Goal: Task Accomplishment & Management: Use online tool/utility

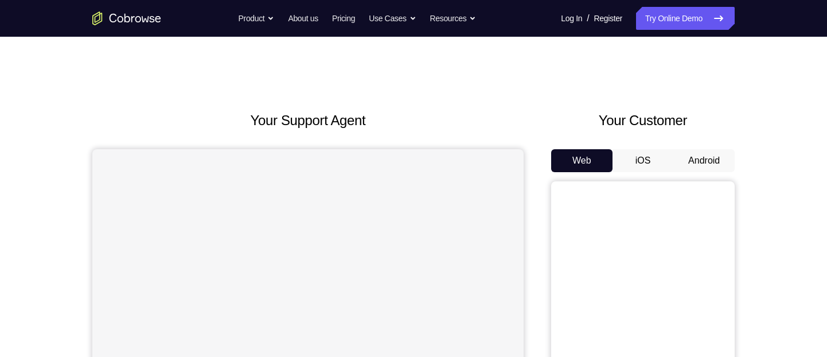
click at [697, 152] on button "Android" at bounding box center [704, 160] width 61 height 23
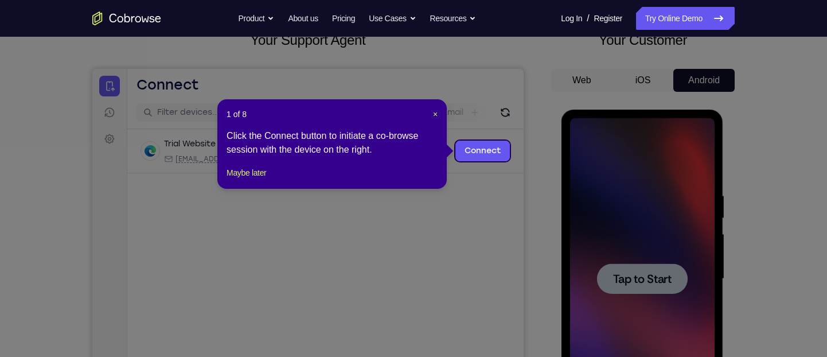
click at [639, 232] on icon at bounding box center [418, 178] width 837 height 357
click at [641, 297] on icon at bounding box center [418, 178] width 837 height 357
click at [433, 111] on span "×" at bounding box center [435, 114] width 5 height 9
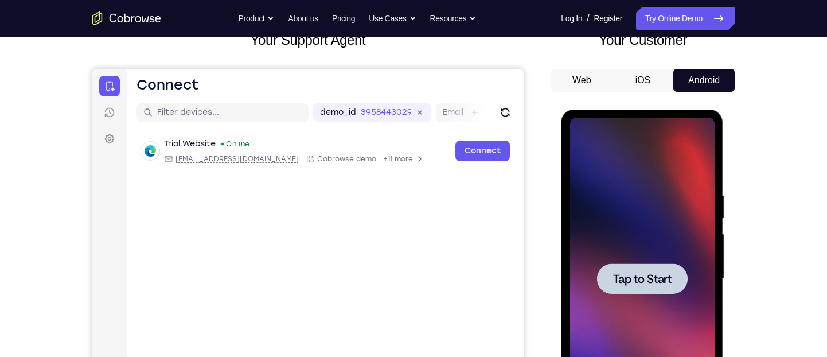
click at [598, 216] on div at bounding box center [642, 278] width 145 height 321
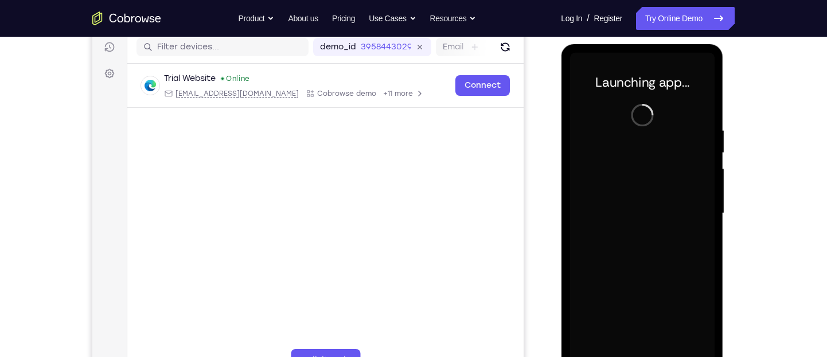
scroll to position [245, 0]
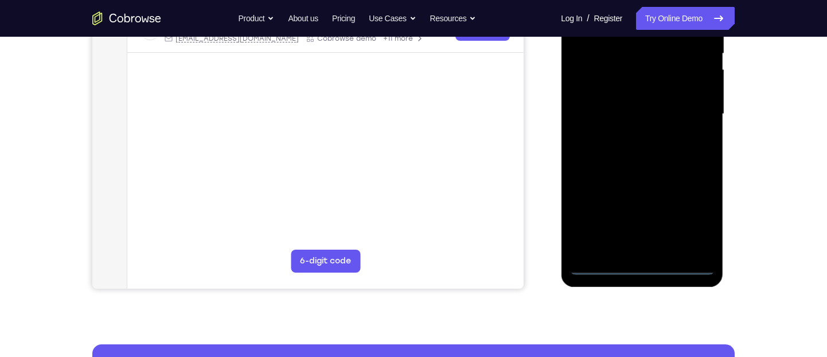
click at [643, 264] on div at bounding box center [642, 114] width 145 height 321
click at [682, 217] on div at bounding box center [642, 114] width 145 height 321
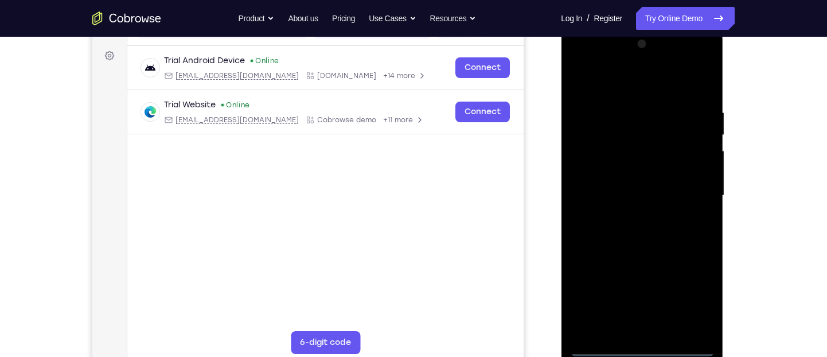
click at [651, 84] on div at bounding box center [642, 195] width 145 height 321
click at [689, 186] on div at bounding box center [642, 195] width 145 height 321
click at [626, 216] on div at bounding box center [642, 195] width 145 height 321
click at [627, 219] on div at bounding box center [642, 195] width 145 height 321
click at [648, 139] on div at bounding box center [642, 195] width 145 height 321
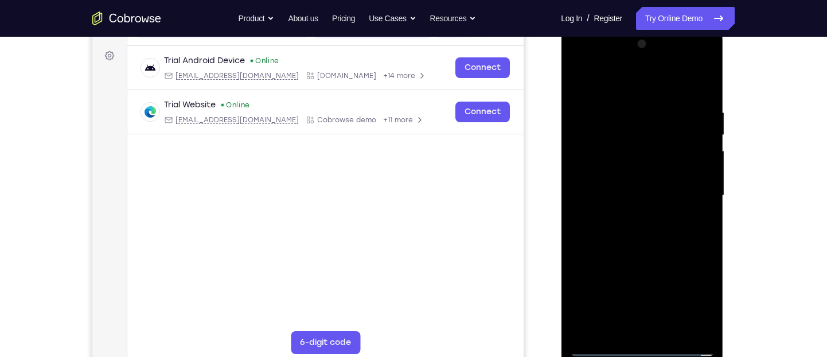
click at [655, 194] on div at bounding box center [642, 195] width 145 height 321
click at [656, 238] on div at bounding box center [642, 195] width 145 height 321
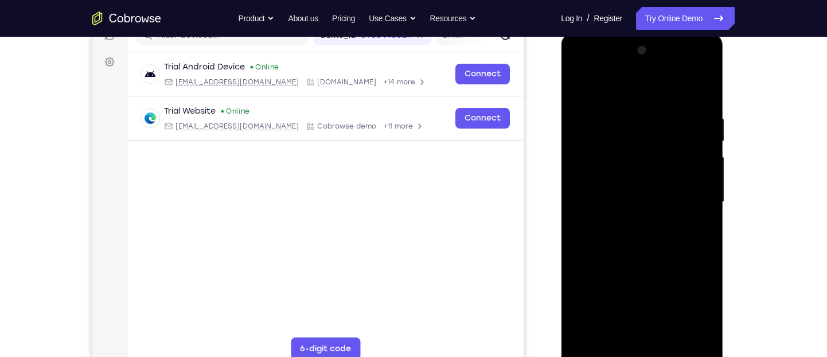
drag, startPoint x: 656, startPoint y: 244, endPoint x: 627, endPoint y: 239, distance: 29.6
click at [627, 239] on div at bounding box center [642, 201] width 145 height 321
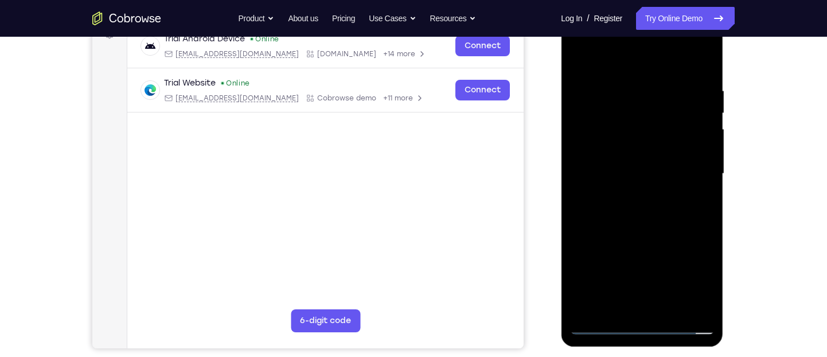
scroll to position [195, 0]
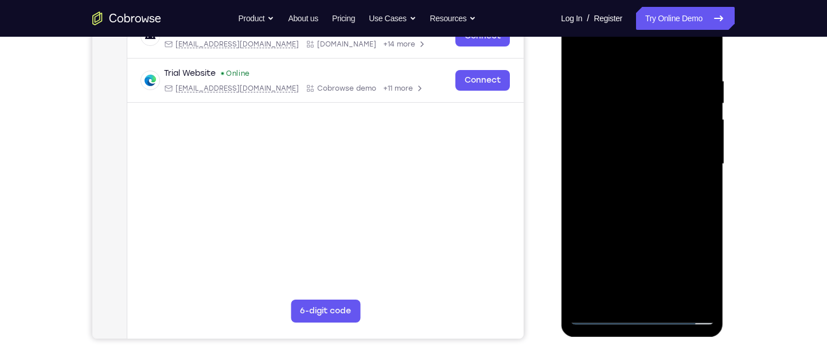
click at [671, 299] on div at bounding box center [642, 163] width 145 height 321
click at [663, 218] on div at bounding box center [642, 163] width 145 height 321
click at [671, 301] on div at bounding box center [642, 163] width 145 height 321
click at [647, 227] on div at bounding box center [642, 163] width 145 height 321
click at [636, 184] on div at bounding box center [642, 163] width 145 height 321
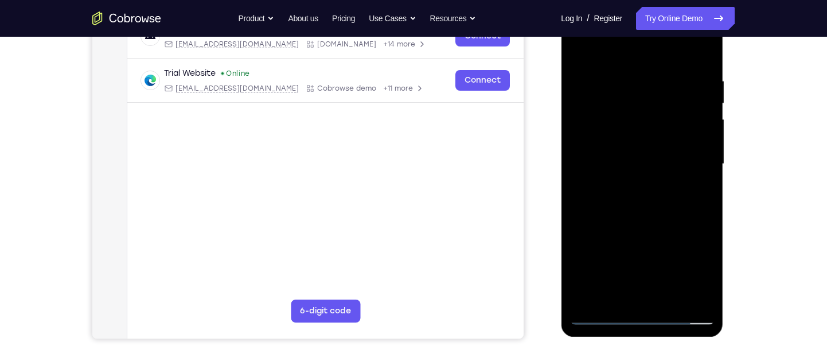
click at [596, 315] on div at bounding box center [642, 163] width 145 height 321
click at [590, 317] on div at bounding box center [642, 163] width 145 height 321
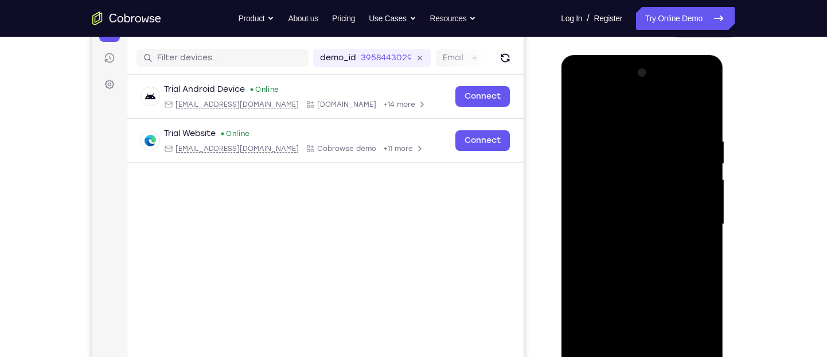
scroll to position [132, 0]
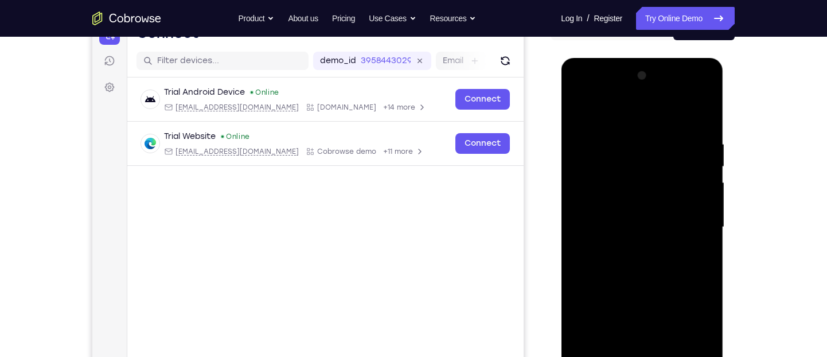
click at [618, 132] on div at bounding box center [642, 227] width 145 height 321
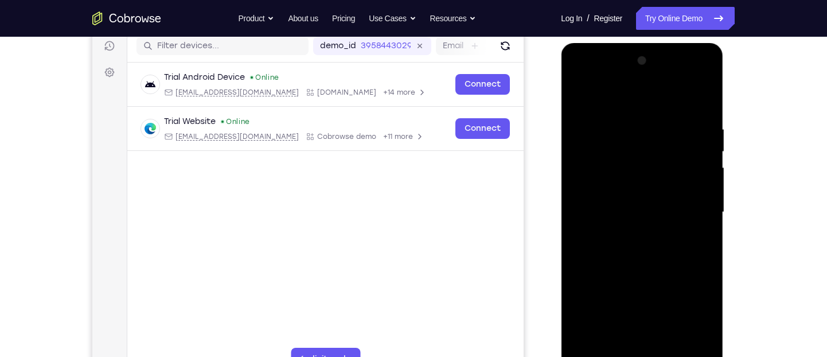
drag, startPoint x: 587, startPoint y: 213, endPoint x: 647, endPoint y: 202, distance: 61.3
click at [647, 202] on div at bounding box center [642, 212] width 145 height 321
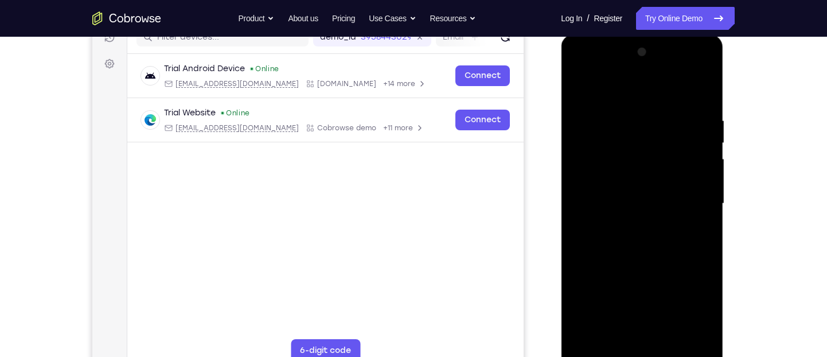
scroll to position [157, 0]
click at [688, 190] on div at bounding box center [642, 202] width 145 height 321
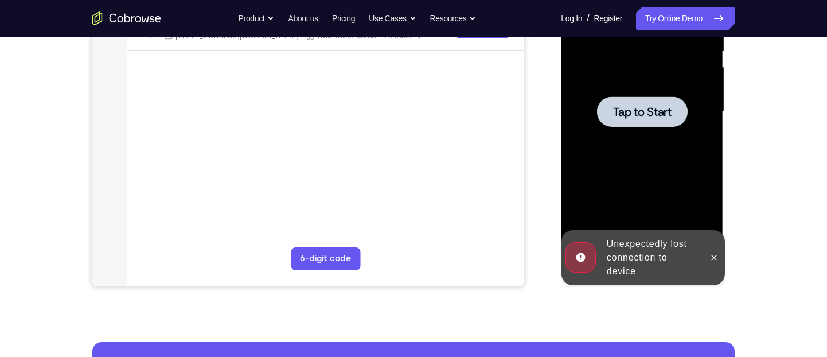
scroll to position [248, 0]
